Goal: Complete application form

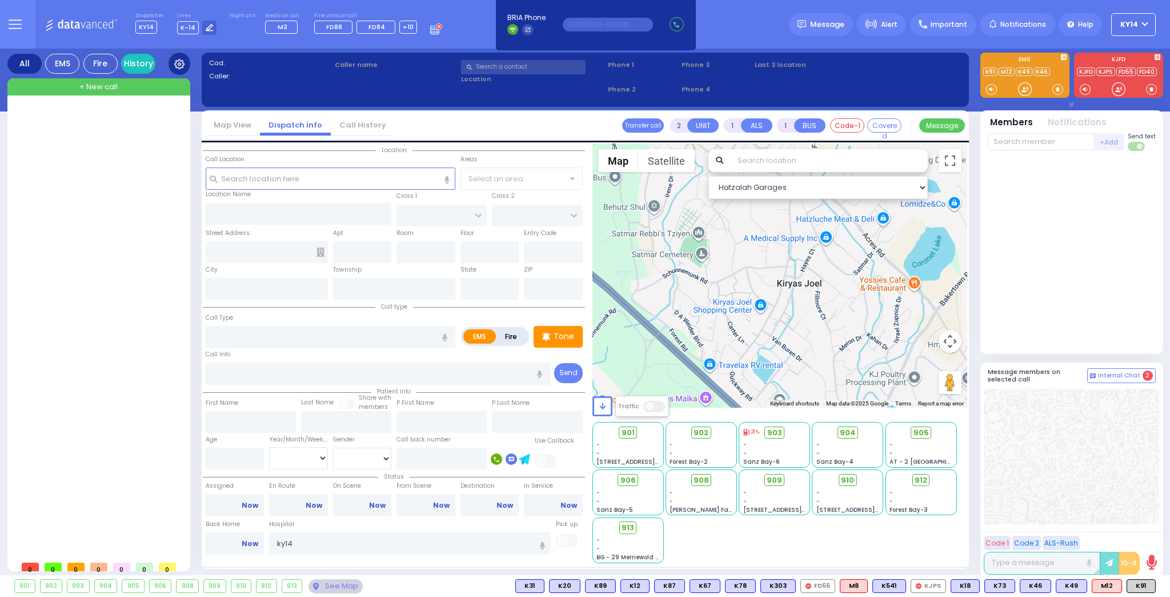
click at [176, 65] on icon at bounding box center [179, 64] width 10 height 10
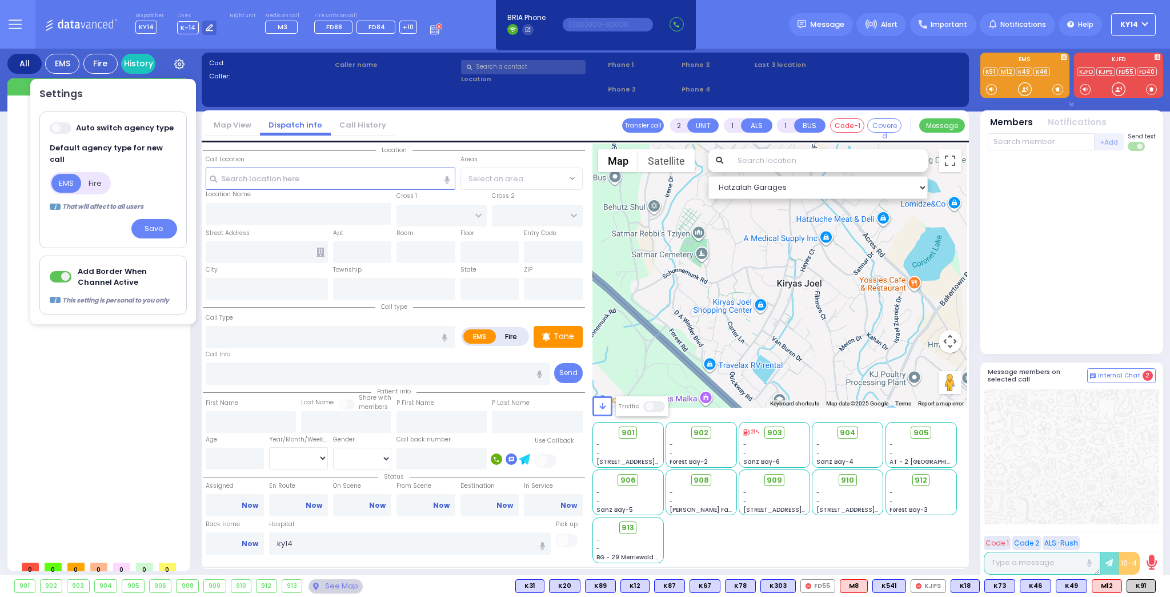
click at [15, 187] on div at bounding box center [100, 331] width 170 height 448
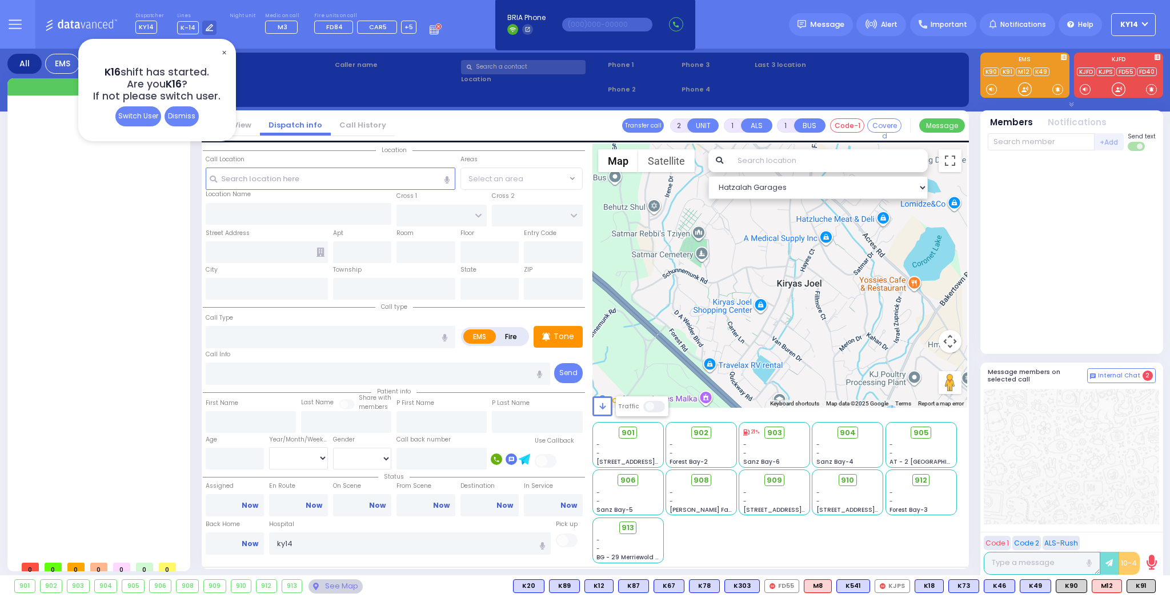
click at [223, 52] on span "✕" at bounding box center [223, 52] width 9 height 13
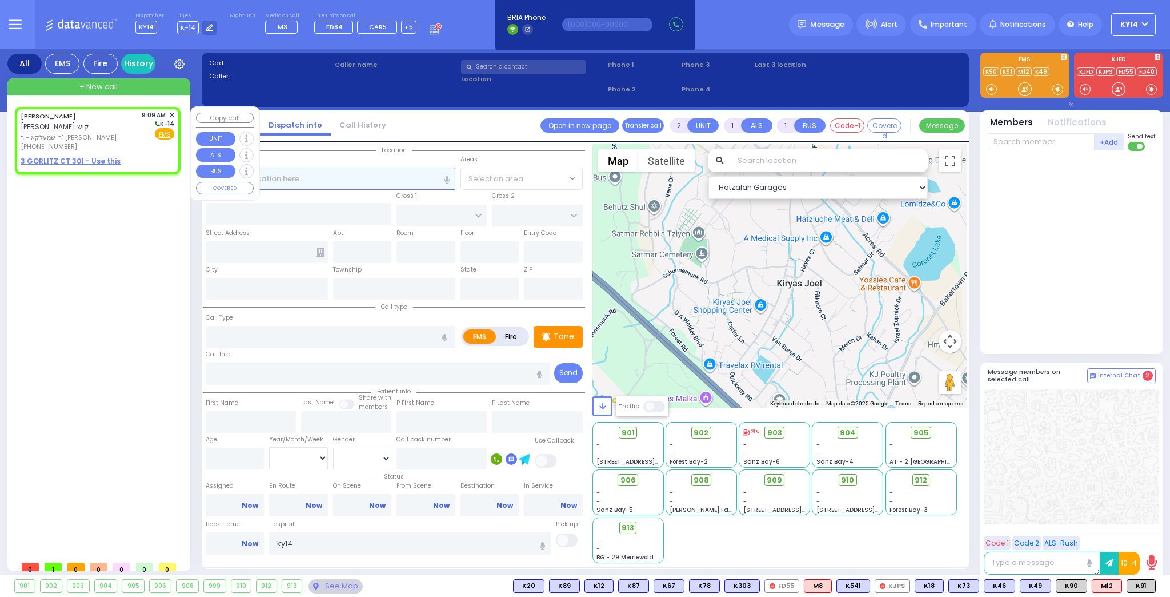
select select
radio input "true"
type input "[PERSON_NAME]"
select select
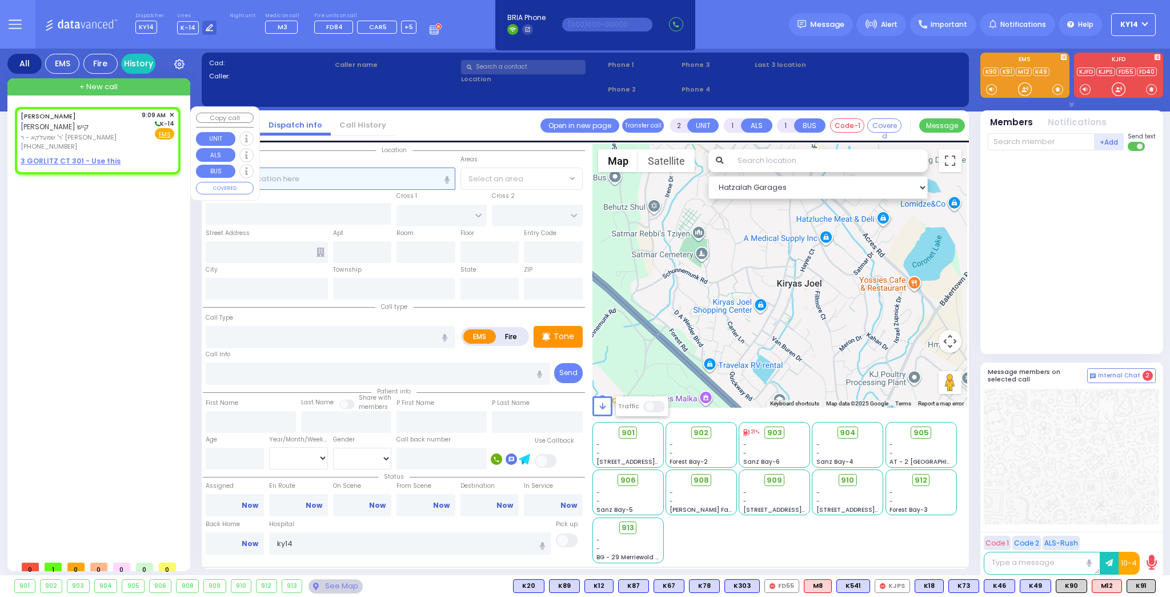
type input "09:09"
select select "Hatzalah Garages"
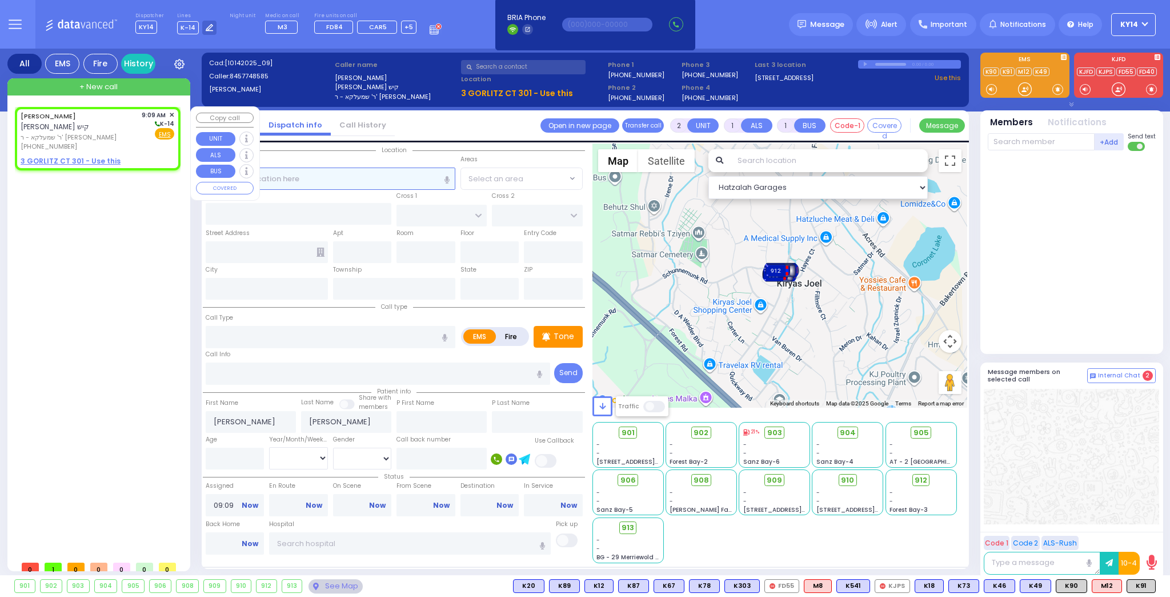
select select
radio input "true"
select select
select select "Hatzalah Garages"
select select
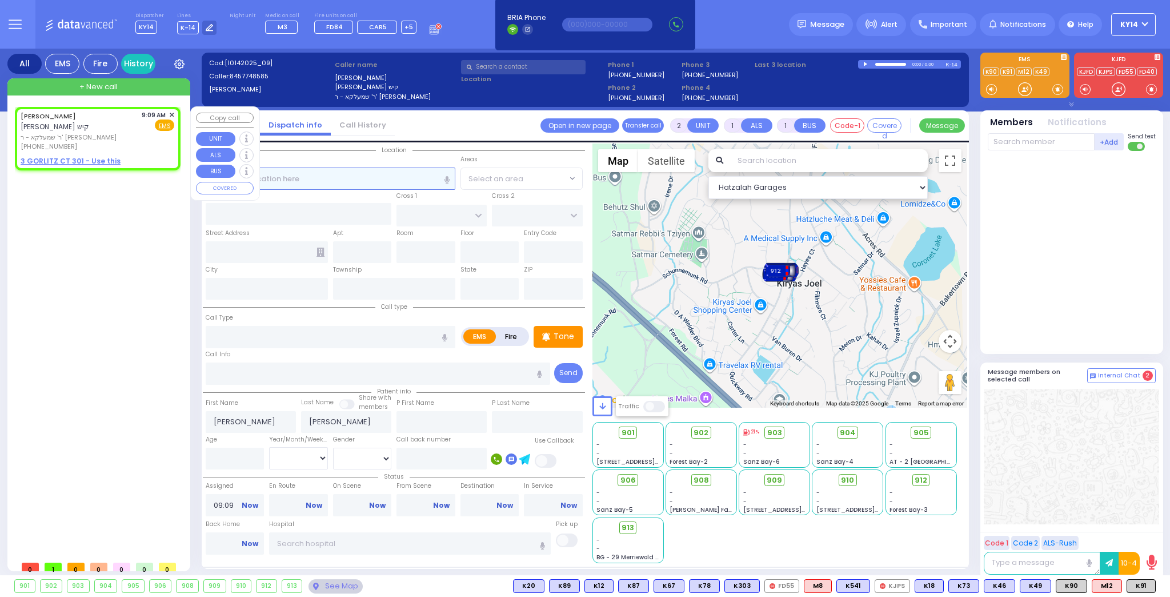
radio input "true"
select select
select select "Hatzalah Garages"
select select
radio input "true"
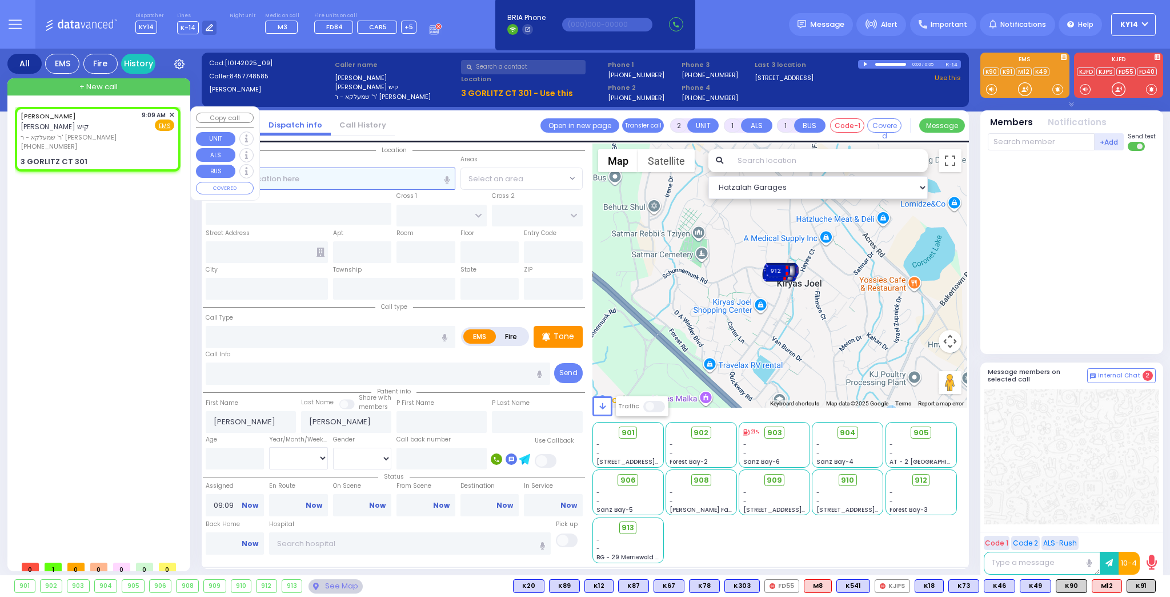
select select
select select "Hatzalah Garages"
type input "FOREST RD"
type input "3 GORLITZ CT"
type input "301"
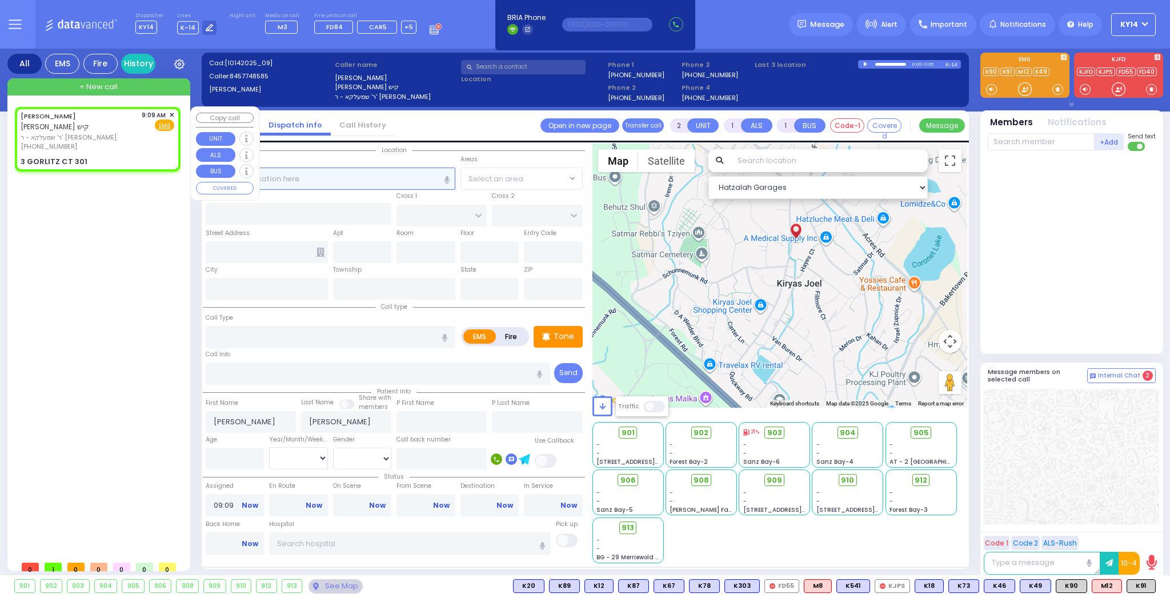
type input "[PERSON_NAME]"
type input "[US_STATE]"
type input "10950"
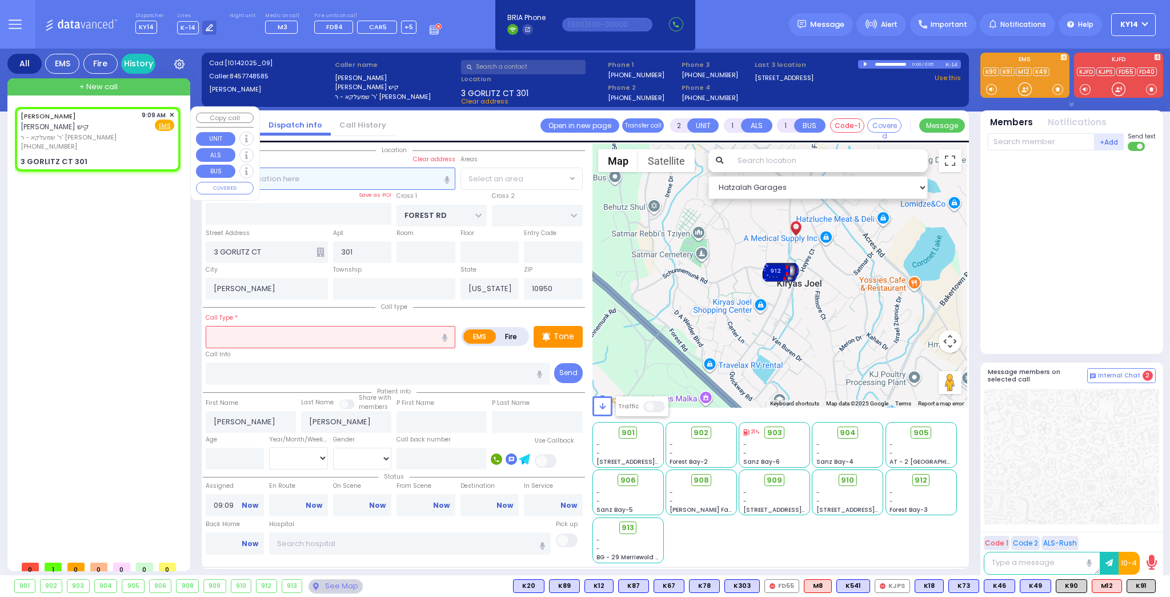
select select "MONROE"
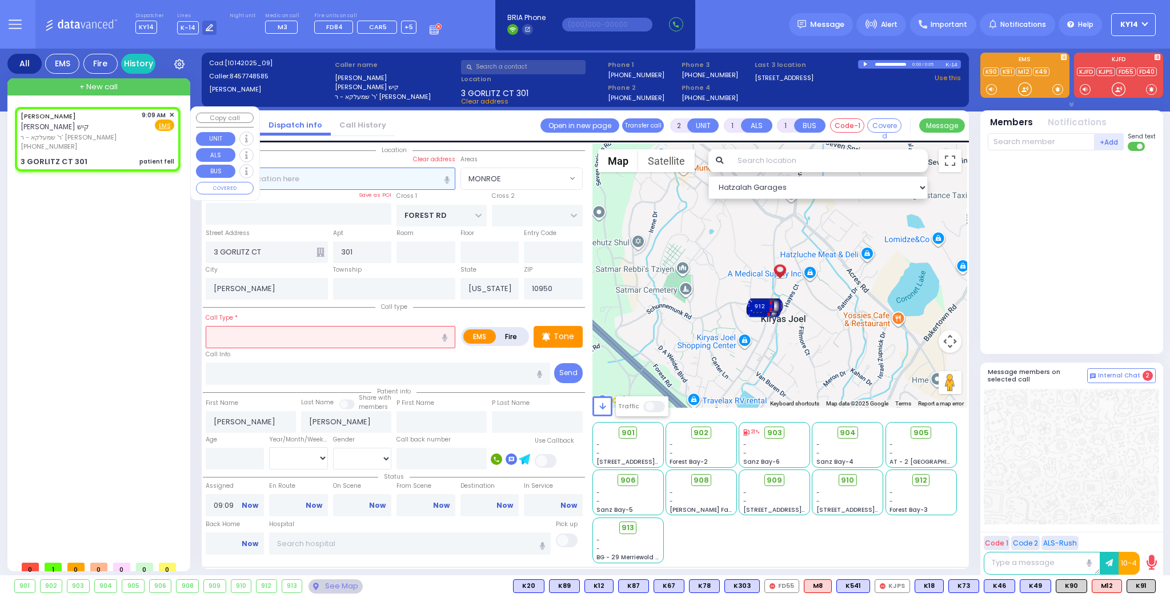
select select
type input "patient fell"
radio input "true"
select select
select select "Hatzalah Garages"
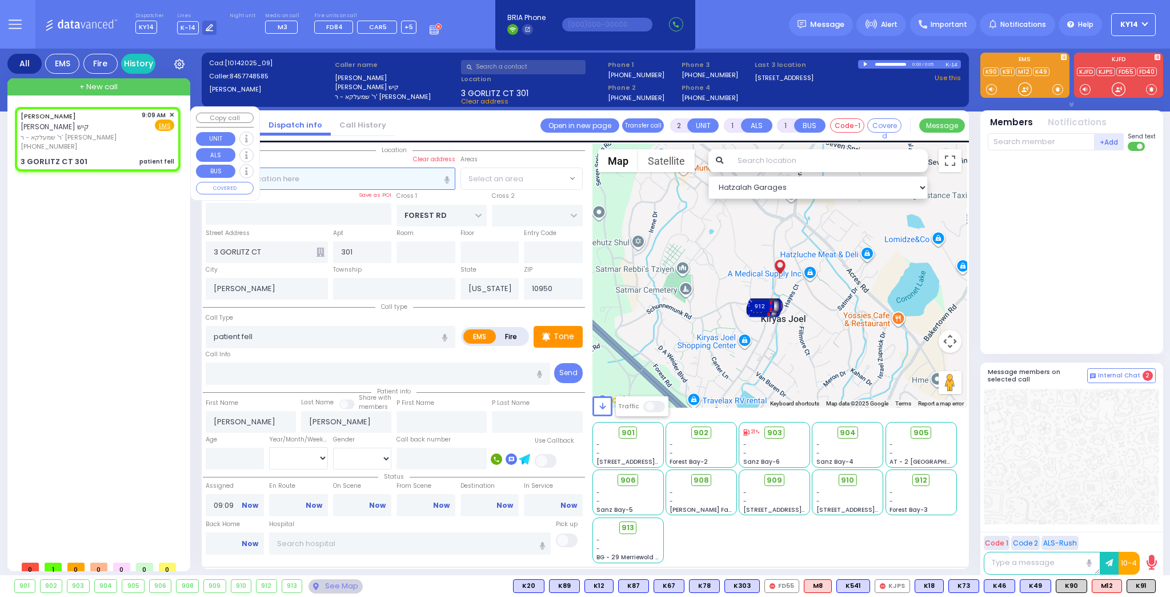
select select "MONROE"
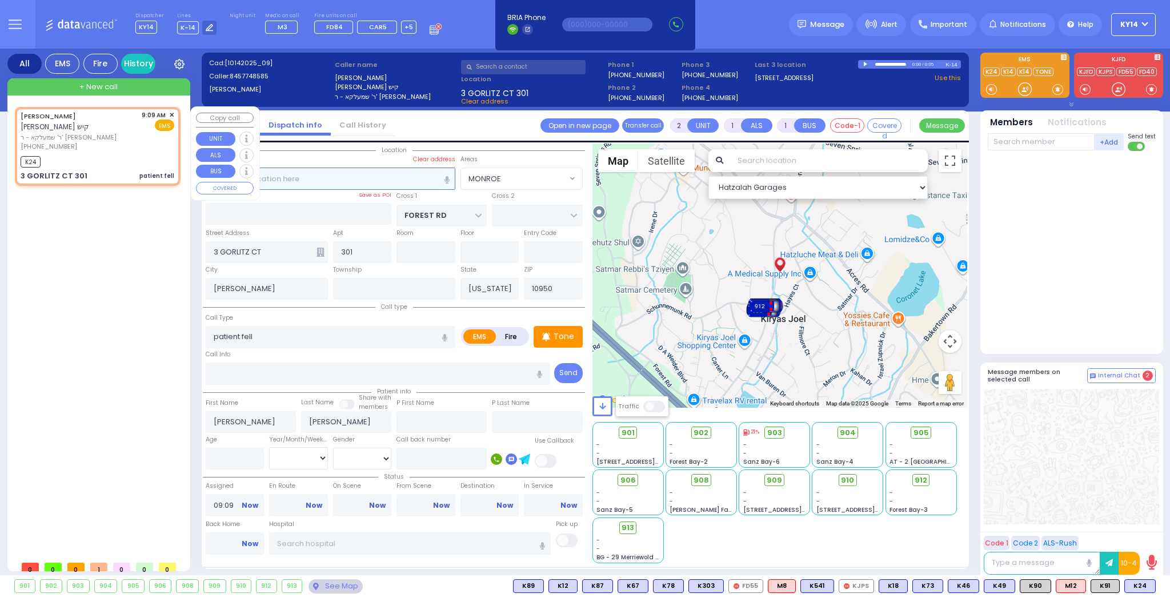
select select
radio input "true"
select select
type input "09:11"
select select "Hatzalah Garages"
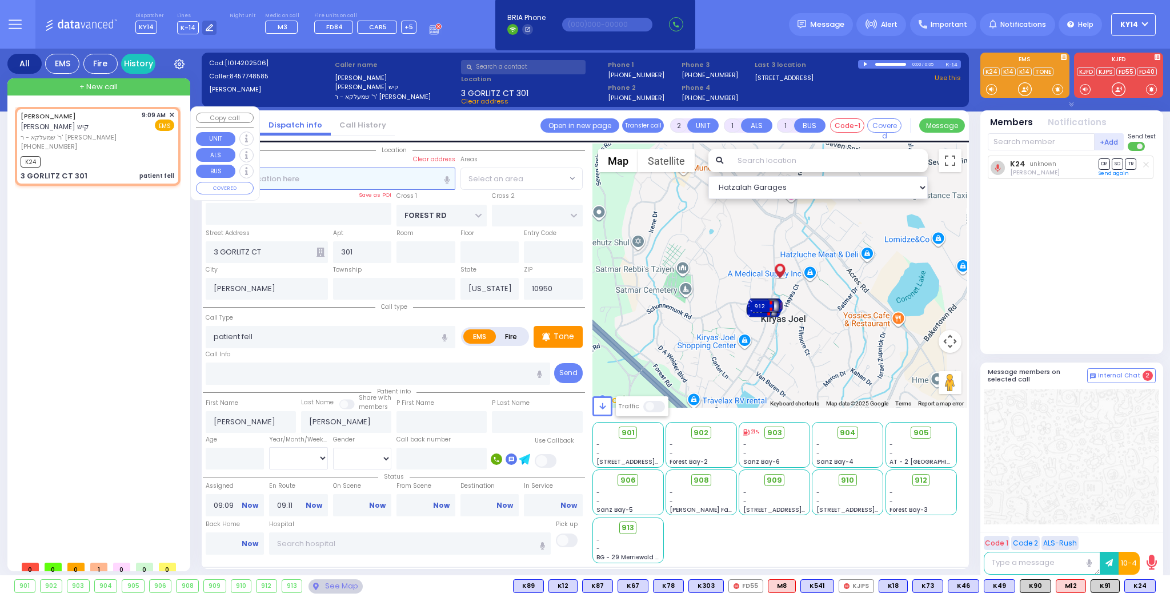
select select "MONROE"
select select
radio input "true"
select select
select select "Hatzalah Garages"
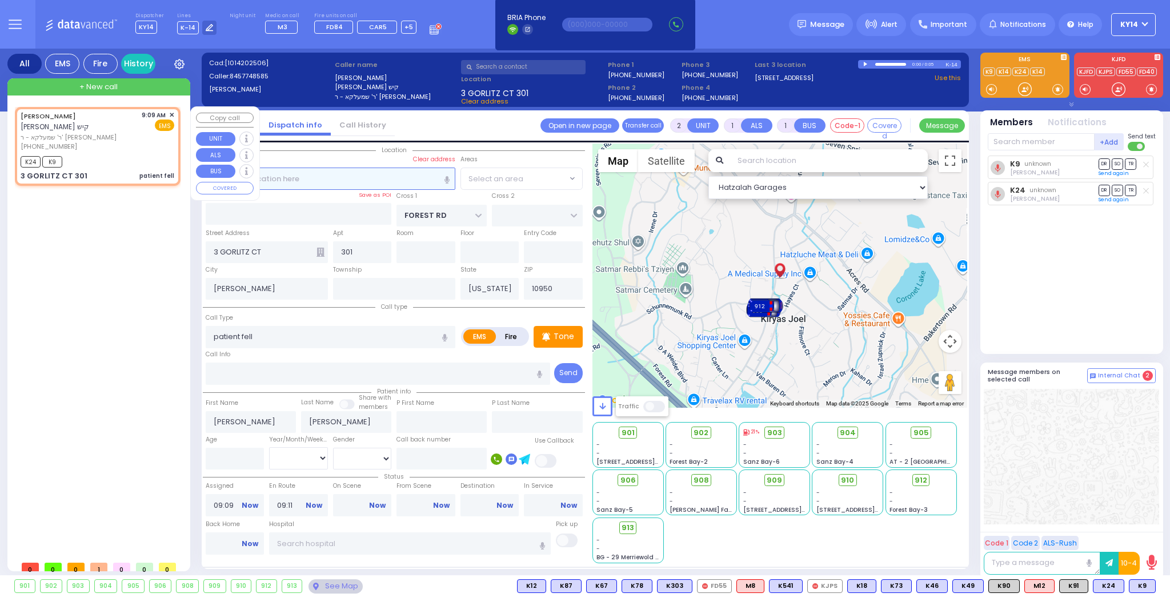
select select "MONROE"
select select
radio input "true"
select select
select select "Hatzalah Garages"
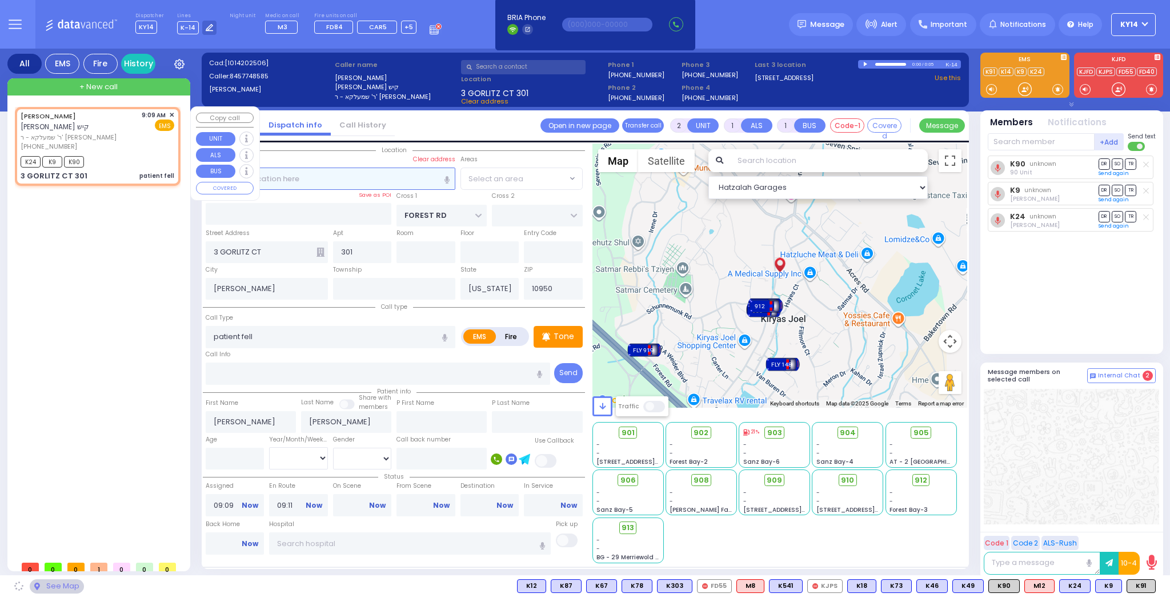
select select "MONROE"
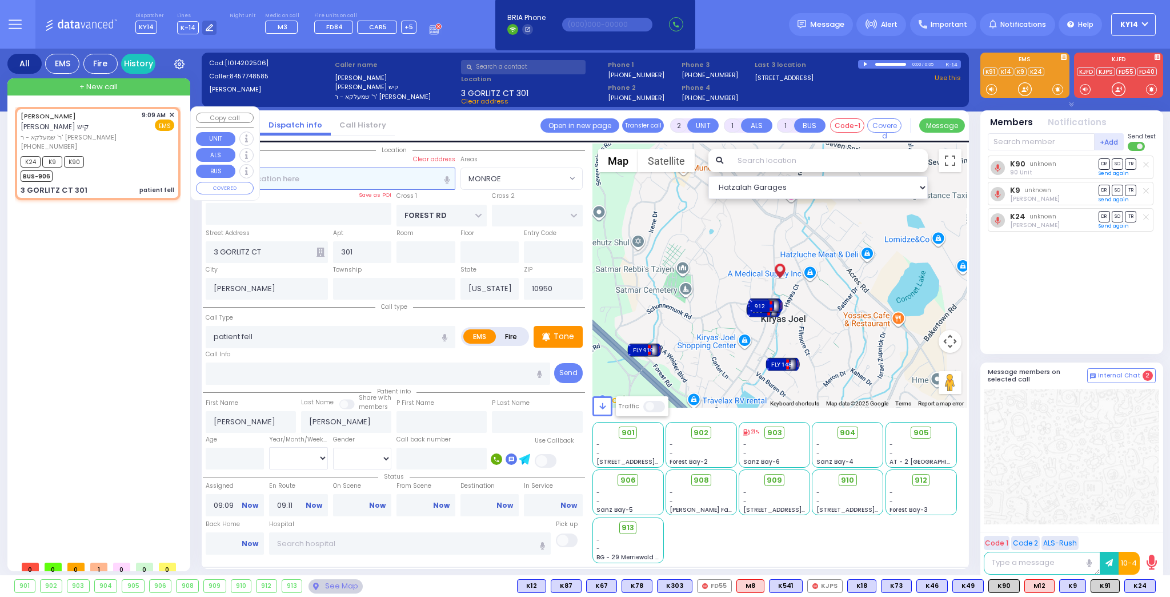
select select
radio input "true"
select select
select select "Hatzalah Garages"
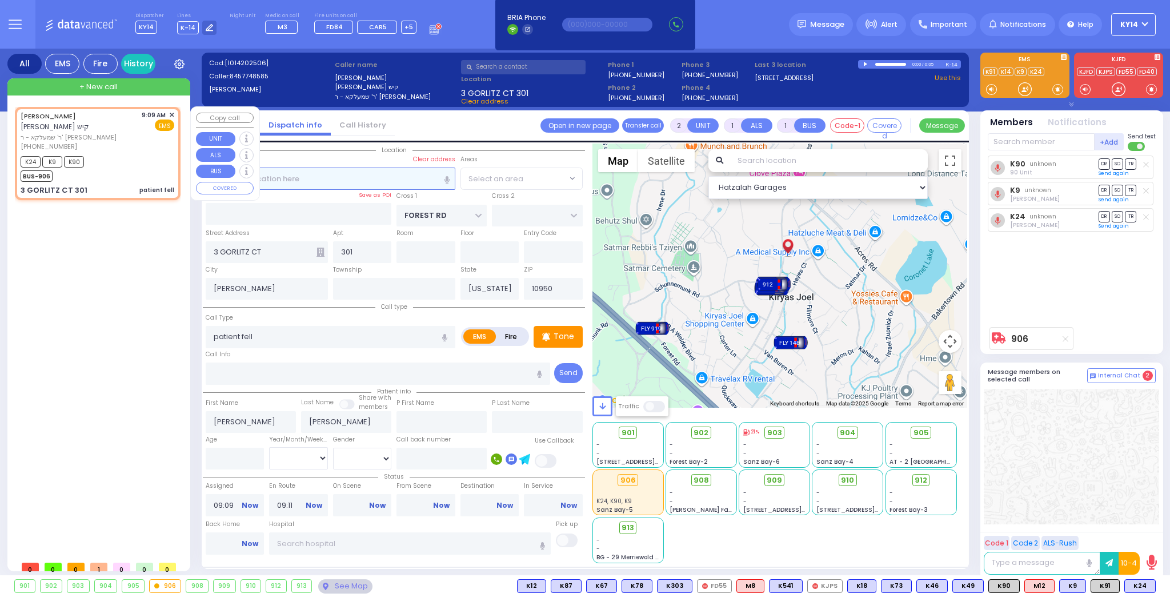
select select "MONROE"
